Goal: Information Seeking & Learning: Learn about a topic

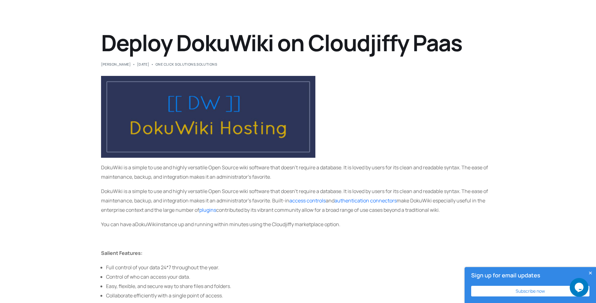
scroll to position [38, 0]
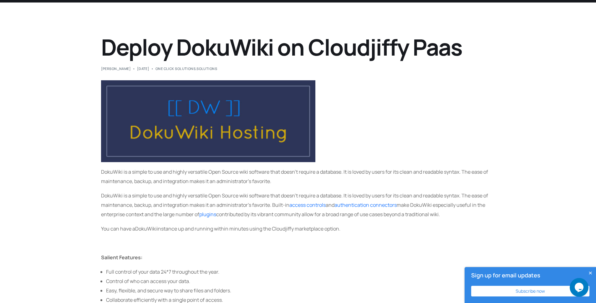
click at [405, 172] on span "DokuWiki is a simple to use and highly versatile Open Source wiki software that…" at bounding box center [294, 177] width 387 height 16
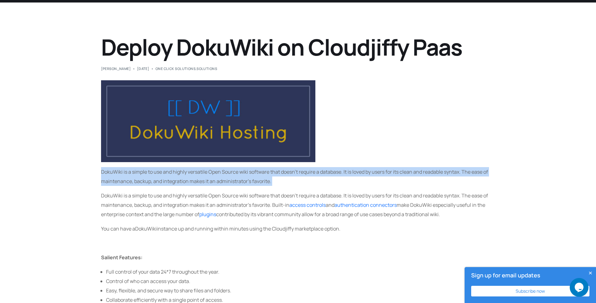
click at [405, 172] on span "DokuWiki is a simple to use and highly versatile Open Source wiki software that…" at bounding box center [294, 177] width 387 height 16
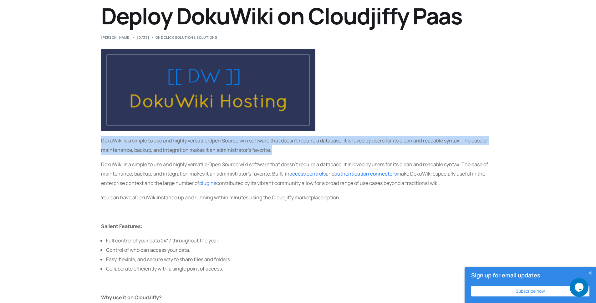
scroll to position [105, 0]
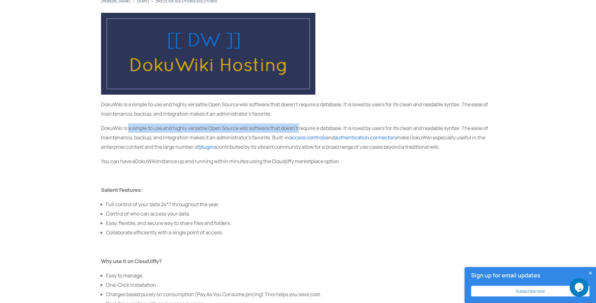
drag, startPoint x: 128, startPoint y: 130, endPoint x: 299, endPoint y: 132, distance: 171.6
click at [299, 132] on p "DokuWiki is a simple to use and highly versatile Open Source wiki software that…" at bounding box center [298, 137] width 394 height 28
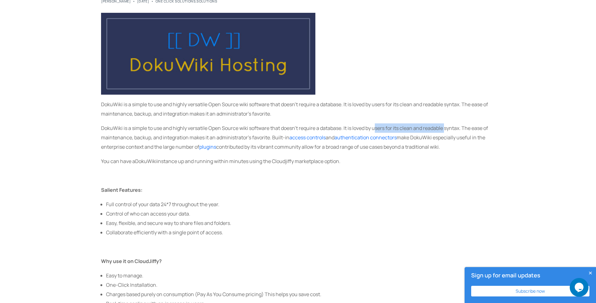
drag, startPoint x: 375, startPoint y: 129, endPoint x: 447, endPoint y: 128, distance: 71.6
click at [447, 128] on p "DokuWiki is a simple to use and highly versatile Open Source wiki software that…" at bounding box center [298, 137] width 394 height 28
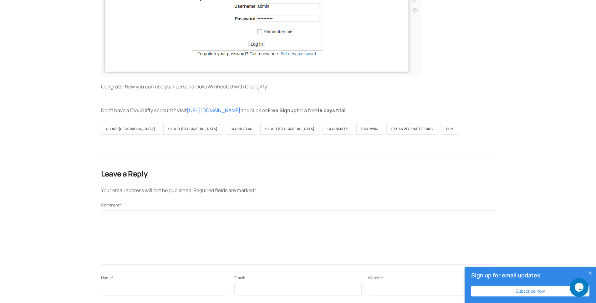
scroll to position [1256, 0]
